Goal: Complete application form

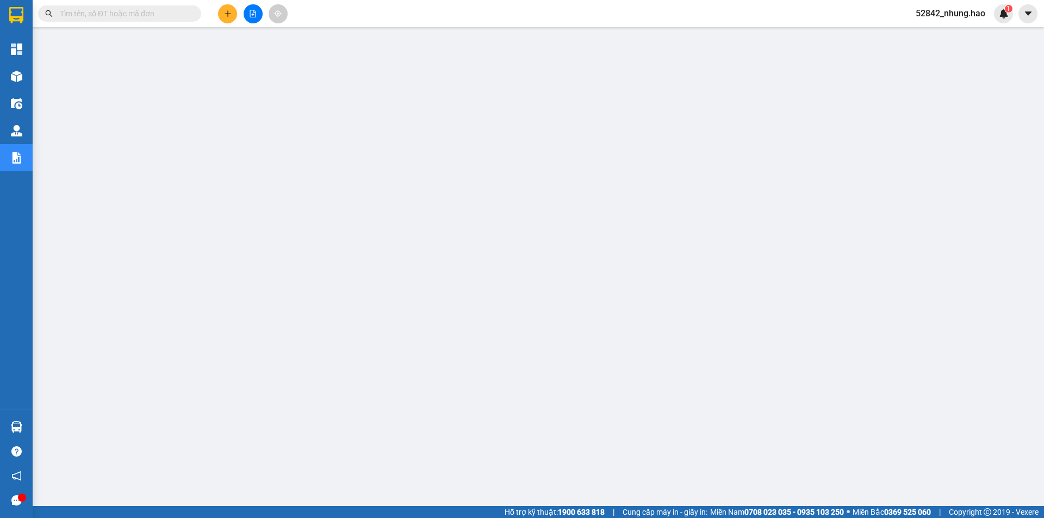
click at [183, 7] on span at bounding box center [119, 13] width 163 height 16
click at [183, 14] on input "text" at bounding box center [124, 14] width 128 height 12
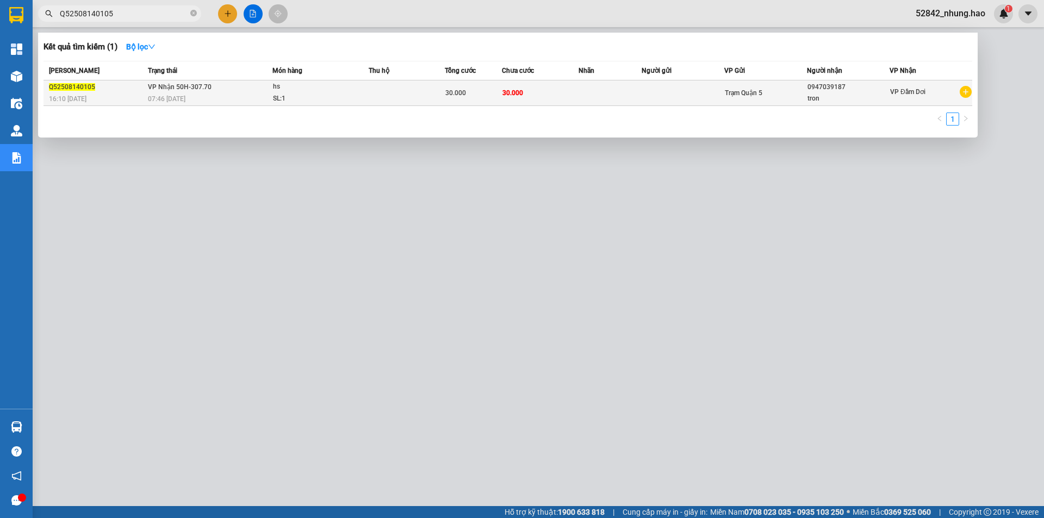
type input "Q52508140105"
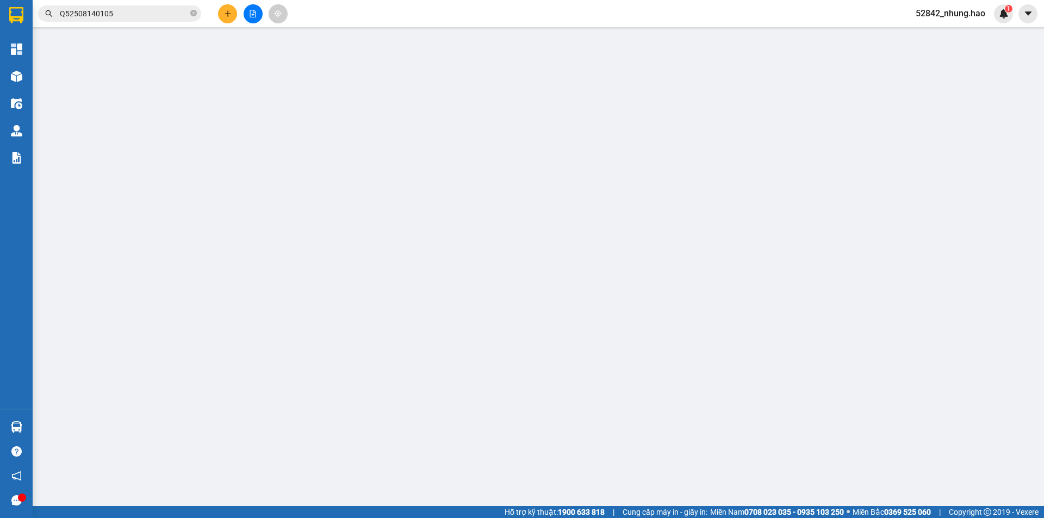
type input "0947039187"
type input "tron"
type input "30.000"
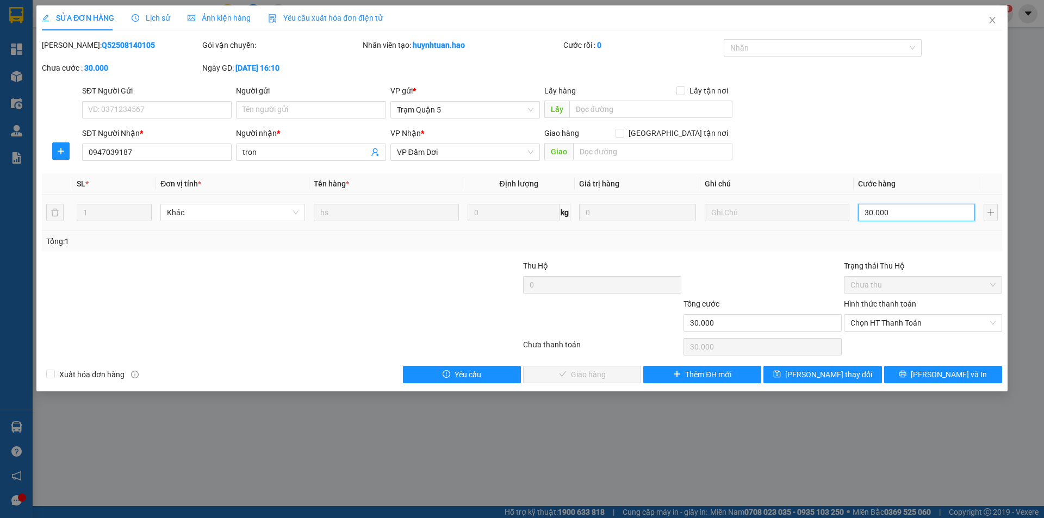
click at [915, 216] on input "30.000" at bounding box center [916, 212] width 117 height 17
type input "0"
click at [880, 326] on span "Chọn HT Thanh Toán" at bounding box center [922, 323] width 145 height 16
type input "0"
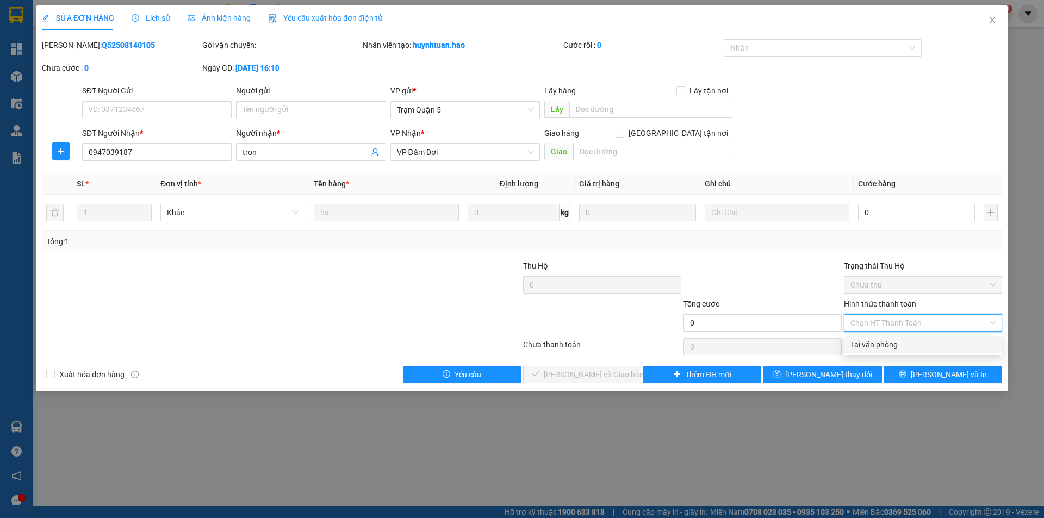
click at [880, 346] on div "Tại văn phòng" at bounding box center [922, 345] width 145 height 12
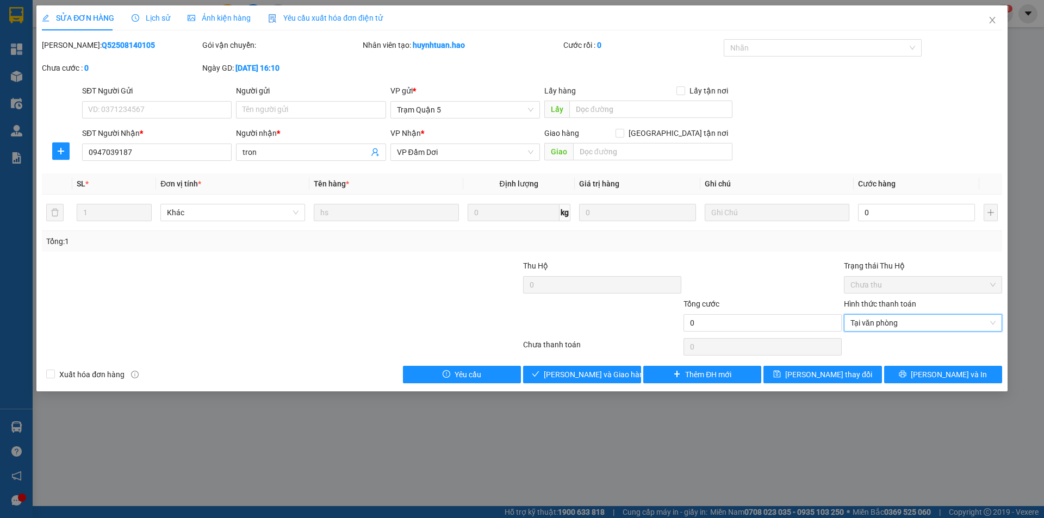
click at [608, 316] on div at bounding box center [602, 317] width 160 height 38
click at [590, 375] on span "[PERSON_NAME] và Giao hàng" at bounding box center [596, 375] width 104 height 12
click at [881, 327] on span "Tại văn phòng" at bounding box center [922, 323] width 145 height 16
click at [881, 326] on span "Tại văn phòng" at bounding box center [922, 323] width 145 height 16
click at [807, 52] on div at bounding box center [817, 47] width 182 height 13
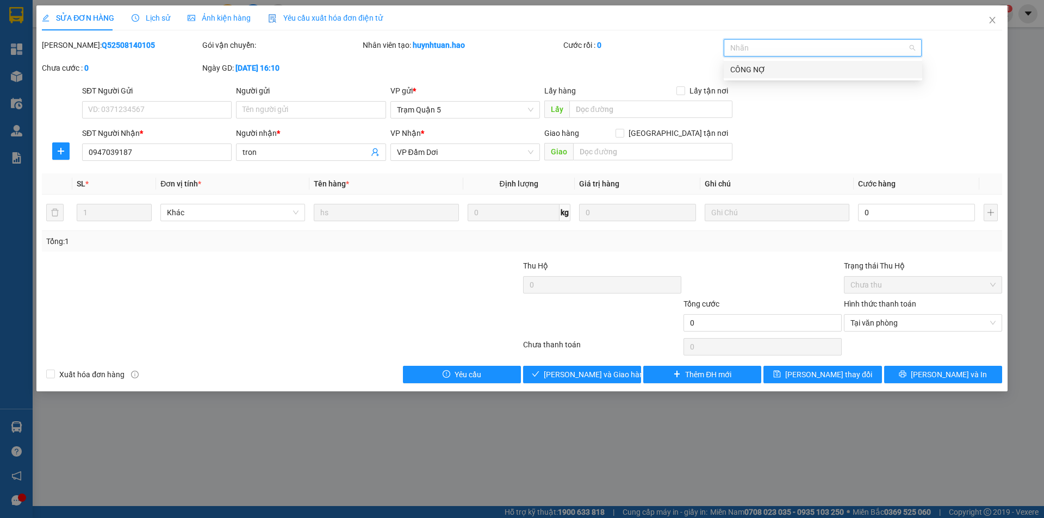
click at [807, 52] on div at bounding box center [817, 47] width 182 height 13
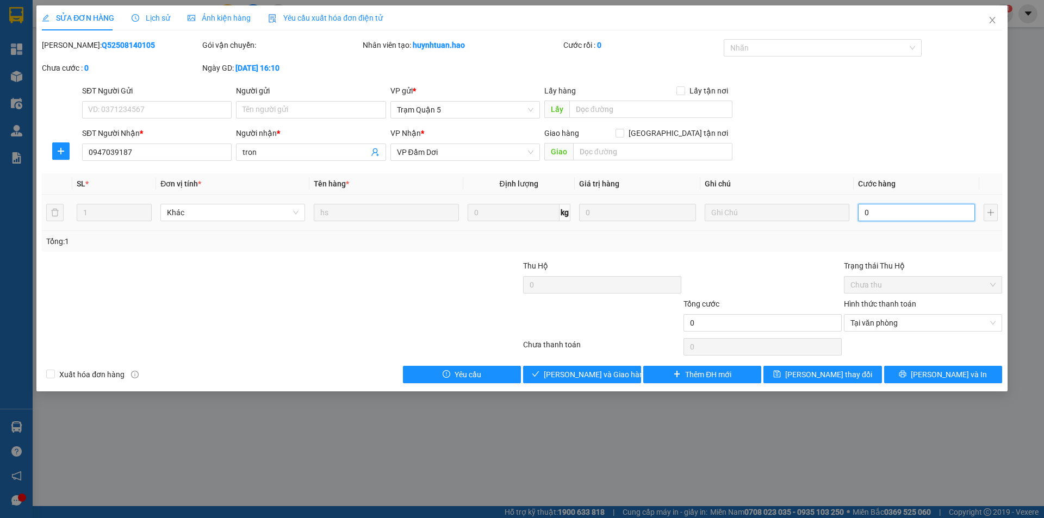
click at [948, 220] on input "0" at bounding box center [916, 212] width 117 height 17
click at [909, 219] on input "0" at bounding box center [916, 212] width 117 height 17
click at [784, 317] on input "0" at bounding box center [762, 322] width 158 height 17
click at [901, 328] on span "Tại văn phòng" at bounding box center [922, 323] width 145 height 16
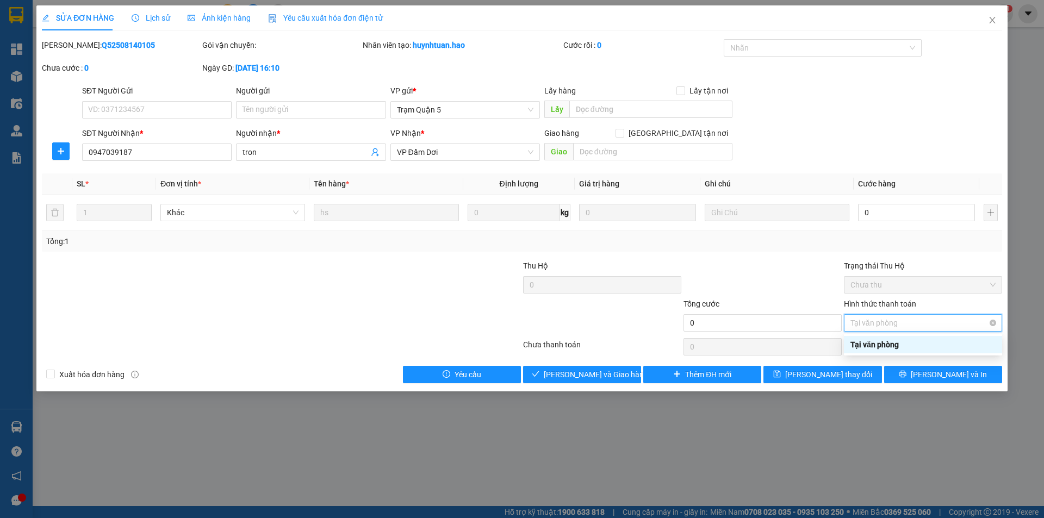
click at [901, 328] on span "Tại văn phòng" at bounding box center [922, 323] width 145 height 16
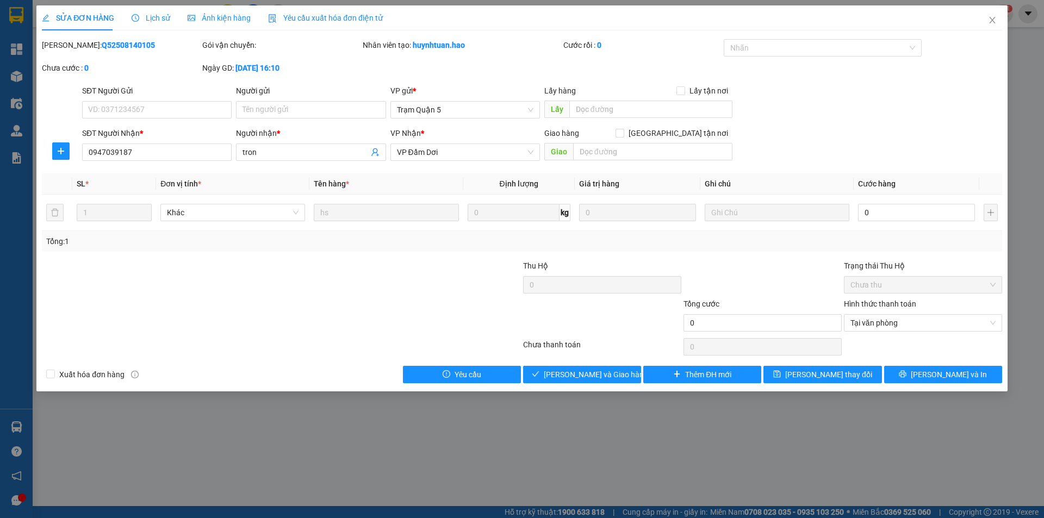
click at [806, 279] on div at bounding box center [762, 279] width 160 height 38
click at [585, 373] on span "[PERSON_NAME] và Giao hàng" at bounding box center [596, 375] width 104 height 12
click at [933, 210] on input "0" at bounding box center [916, 212] width 117 height 17
click at [882, 216] on input "0" at bounding box center [916, 212] width 117 height 17
type input "1"
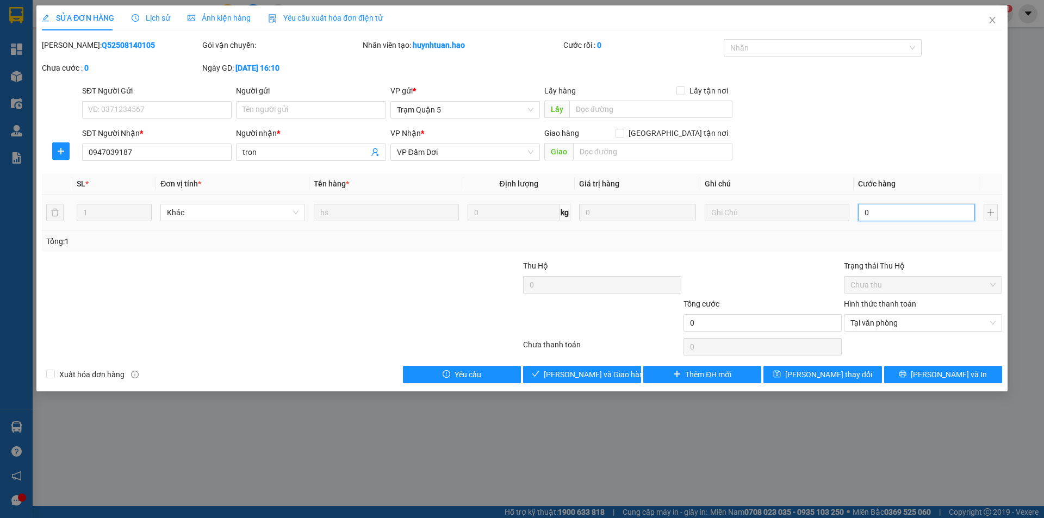
type input "01"
type input "0"
type input "1"
type input "01"
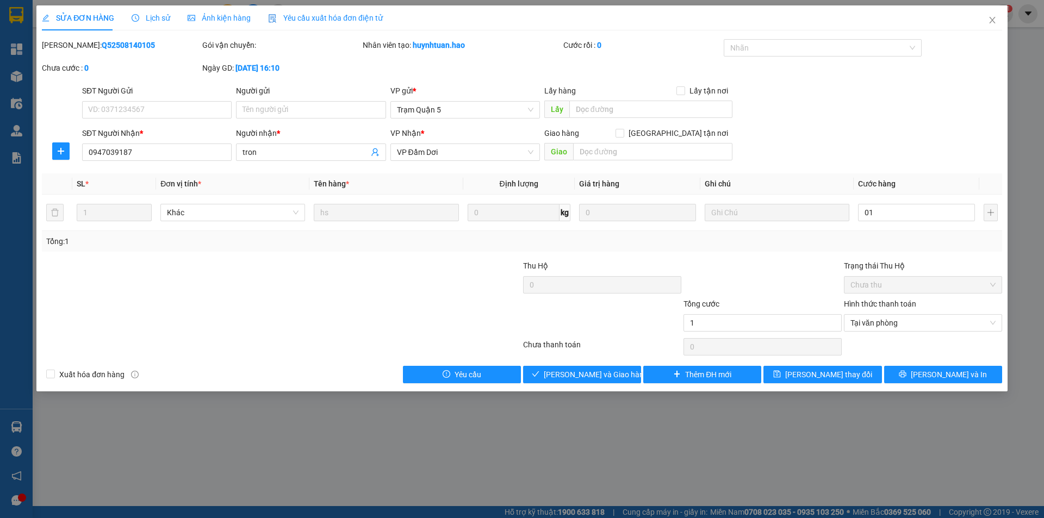
type input "1.000"
click at [790, 286] on div at bounding box center [762, 279] width 160 height 38
click at [615, 327] on div at bounding box center [602, 317] width 160 height 38
click at [895, 208] on input "1.000" at bounding box center [916, 212] width 117 height 17
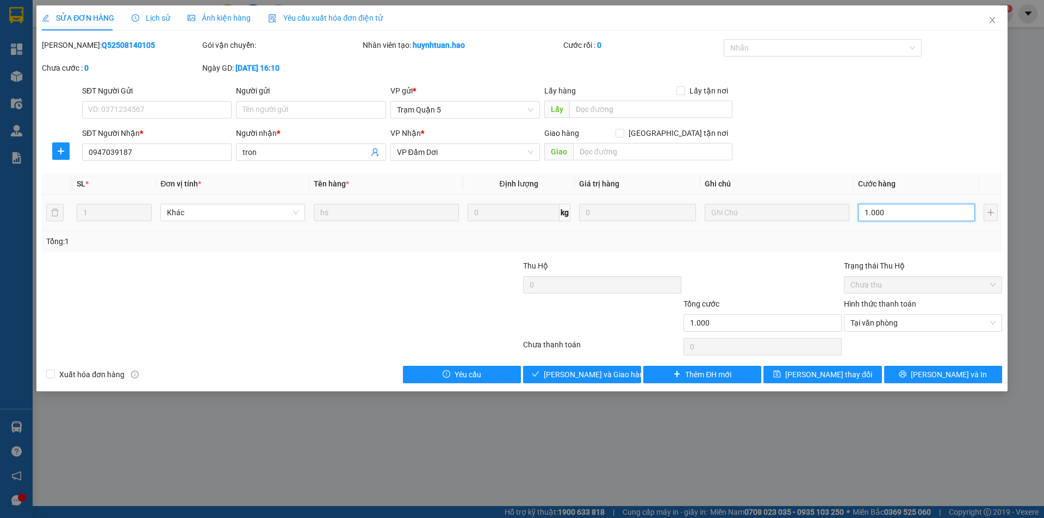
type input "0"
type input "1"
type input "01"
type input "1.000"
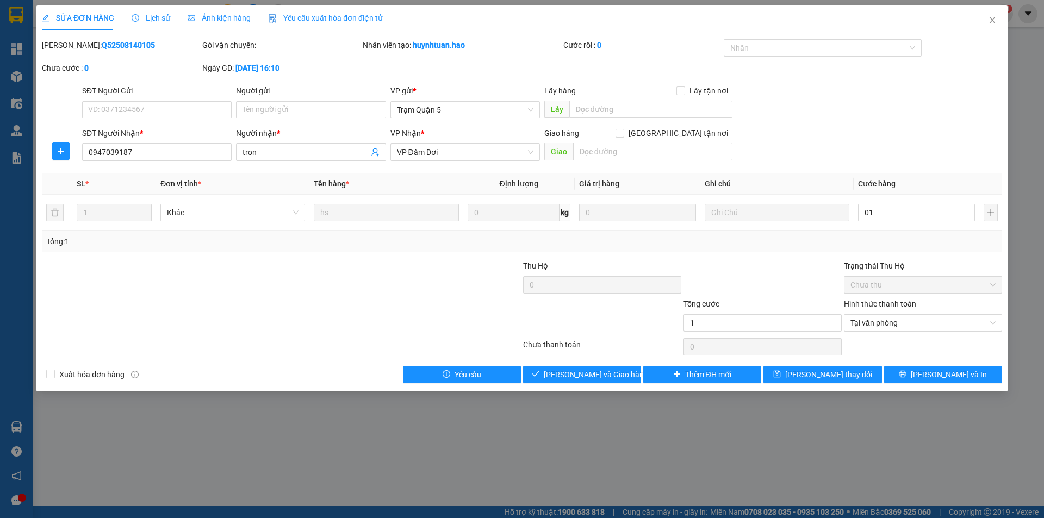
type input "1.000"
click at [706, 283] on div at bounding box center [762, 279] width 160 height 38
click at [603, 374] on span "[PERSON_NAME] và Giao hàng" at bounding box center [596, 375] width 104 height 12
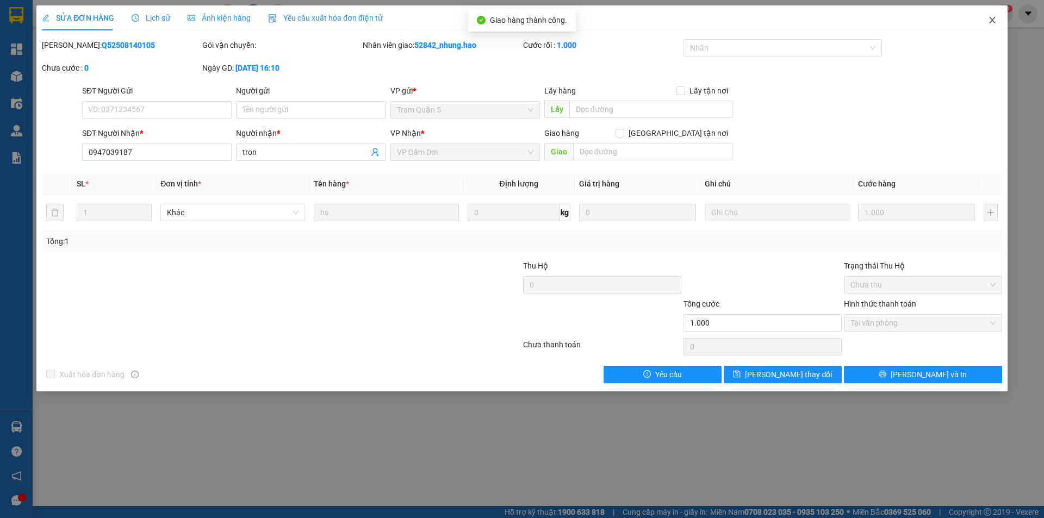
click at [992, 16] on icon "close" at bounding box center [992, 20] width 9 height 9
